Goal: Task Accomplishment & Management: Manage account settings

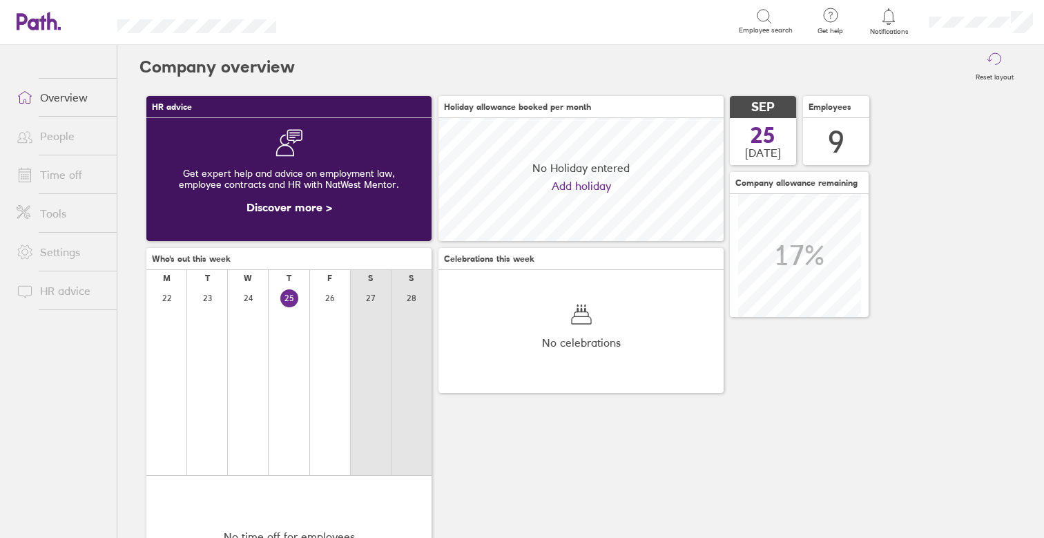
scroll to position [123, 285]
click at [60, 173] on link "Time off" at bounding box center [61, 175] width 111 height 28
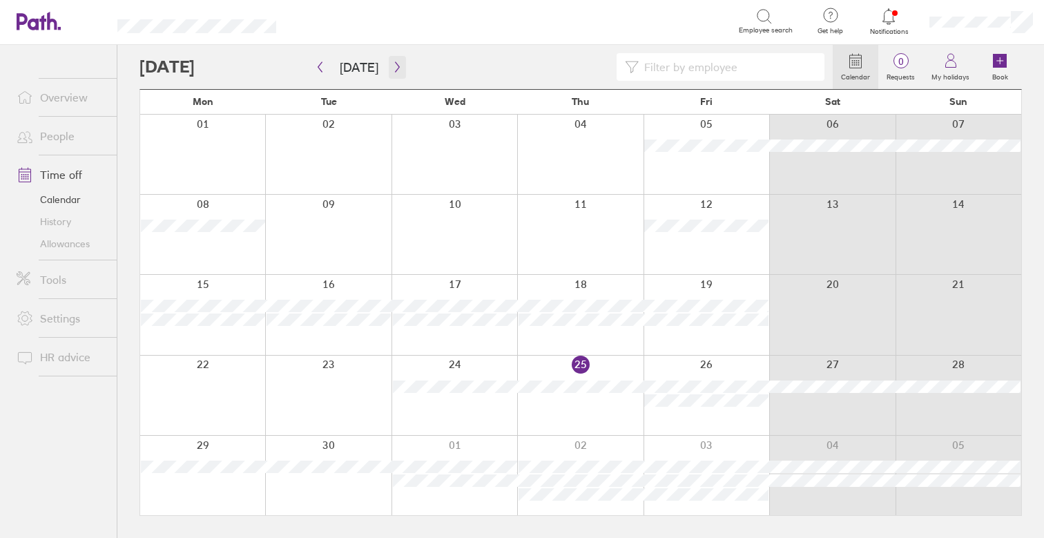
click at [394, 70] on icon "button" at bounding box center [397, 66] width 10 height 11
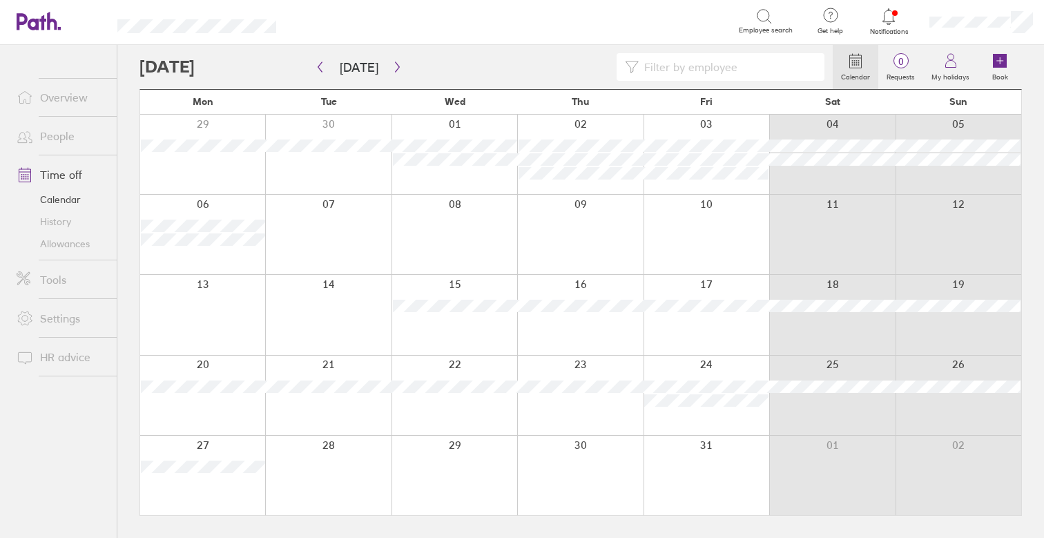
click at [186, 314] on div at bounding box center [202, 314] width 125 height 79
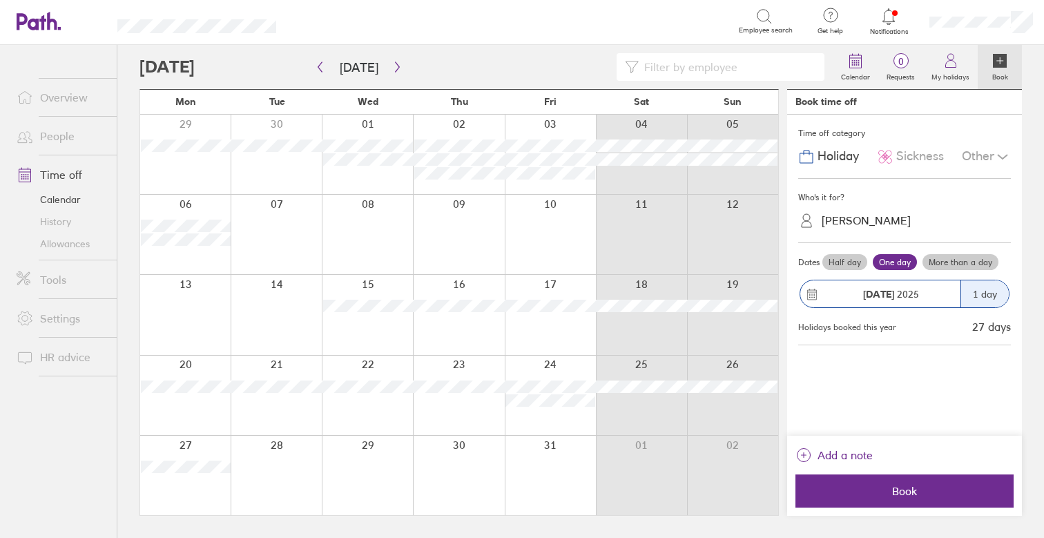
click at [918, 161] on span "Sickness" at bounding box center [920, 156] width 48 height 15
click at [971, 156] on div "Other" at bounding box center [986, 157] width 49 height 26
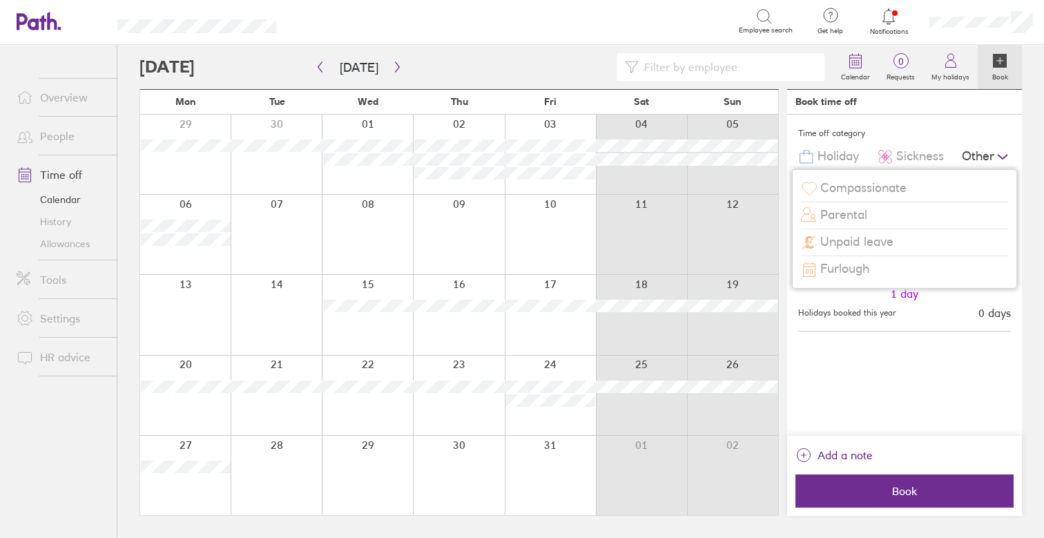
click at [870, 195] on div "Compassionate" at bounding box center [904, 188] width 207 height 26
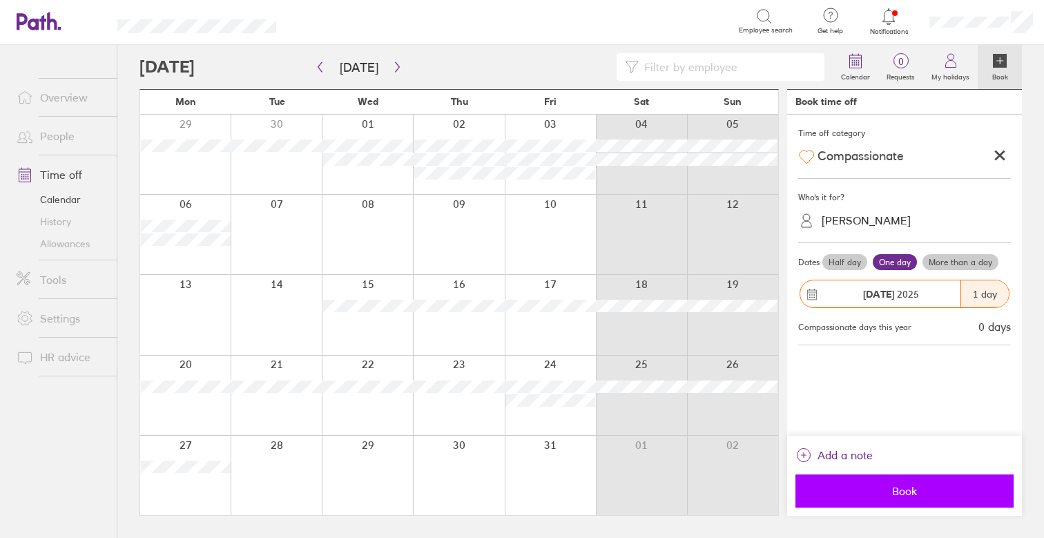
click at [934, 484] on button "Book" at bounding box center [905, 490] width 218 height 33
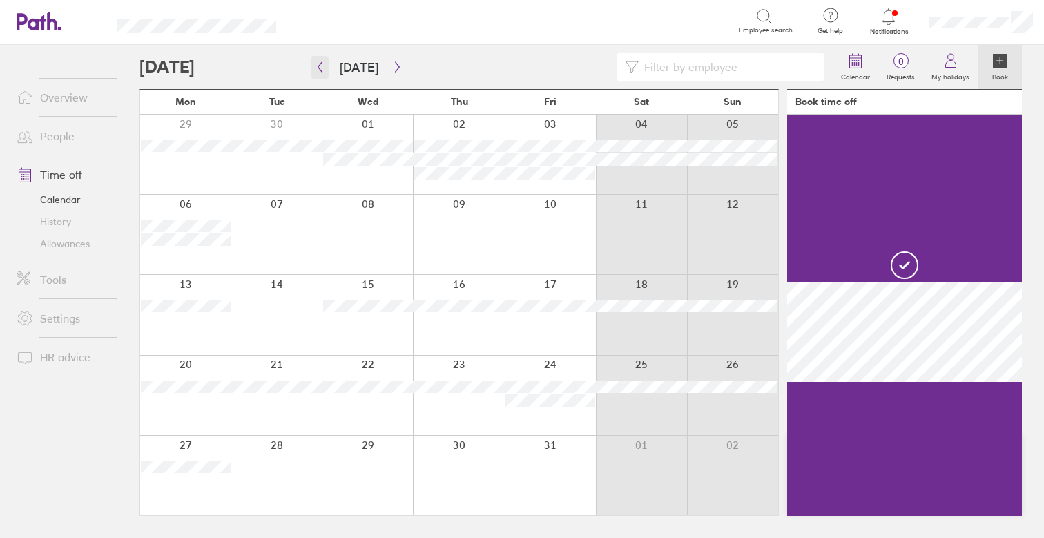
click at [320, 66] on icon "button" at bounding box center [320, 66] width 10 height 11
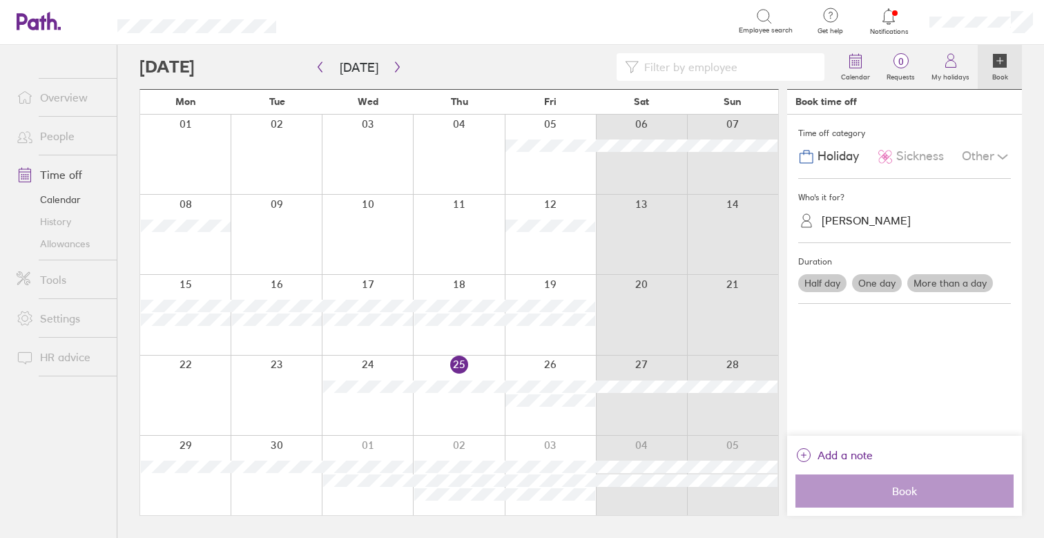
click at [460, 102] on span "Thu" at bounding box center [459, 101] width 17 height 11
click at [73, 229] on link "History" at bounding box center [61, 222] width 111 height 22
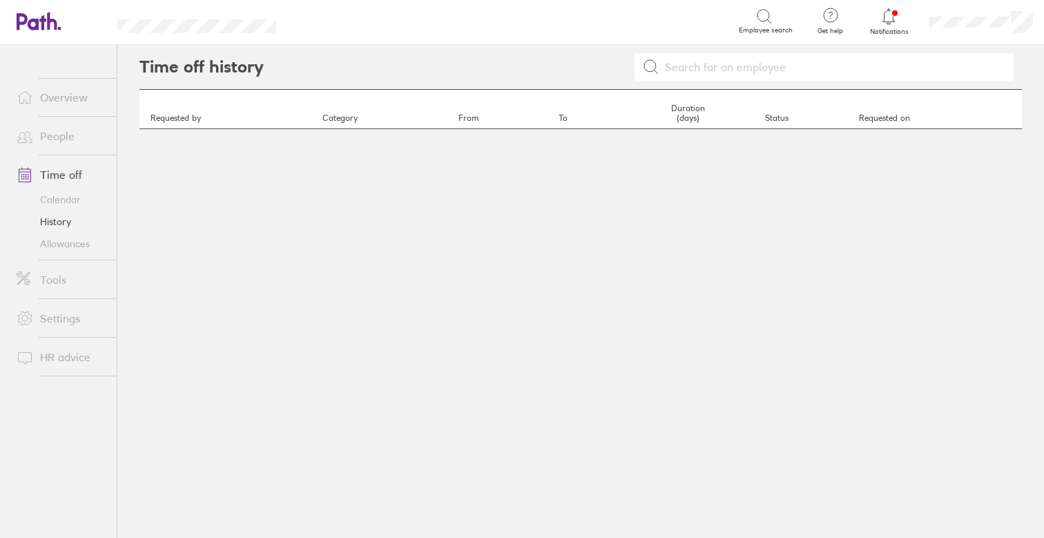
click at [73, 238] on link "Allowances" at bounding box center [61, 244] width 111 height 22
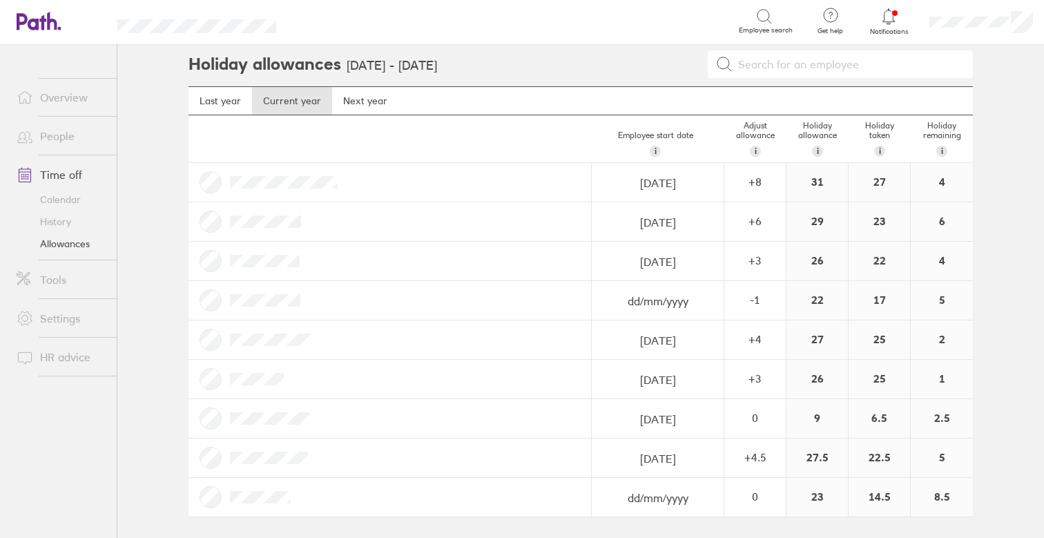
scroll to position [3, 0]
click at [943, 460] on div "5" at bounding box center [942, 457] width 62 height 39
click at [993, 451] on div "Holiday allowances [DATE] - [DATE] Last year Current year Next year Employee st…" at bounding box center [580, 288] width 829 height 493
